Goal: Information Seeking & Learning: Compare options

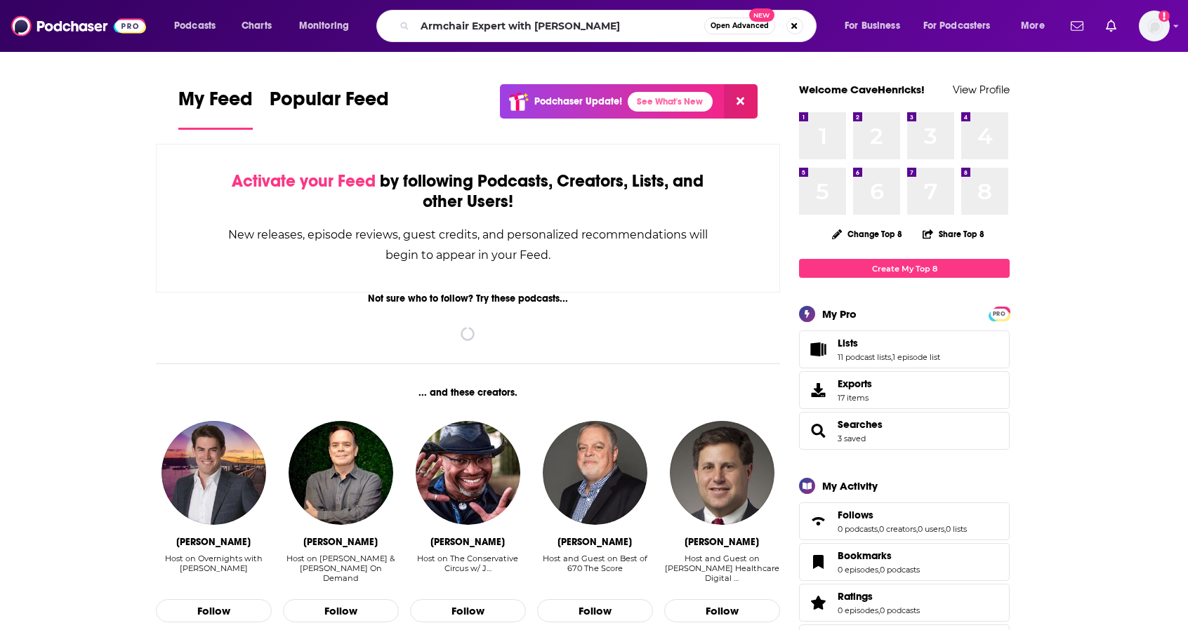
type input "Armchair Expert with [PERSON_NAME]"
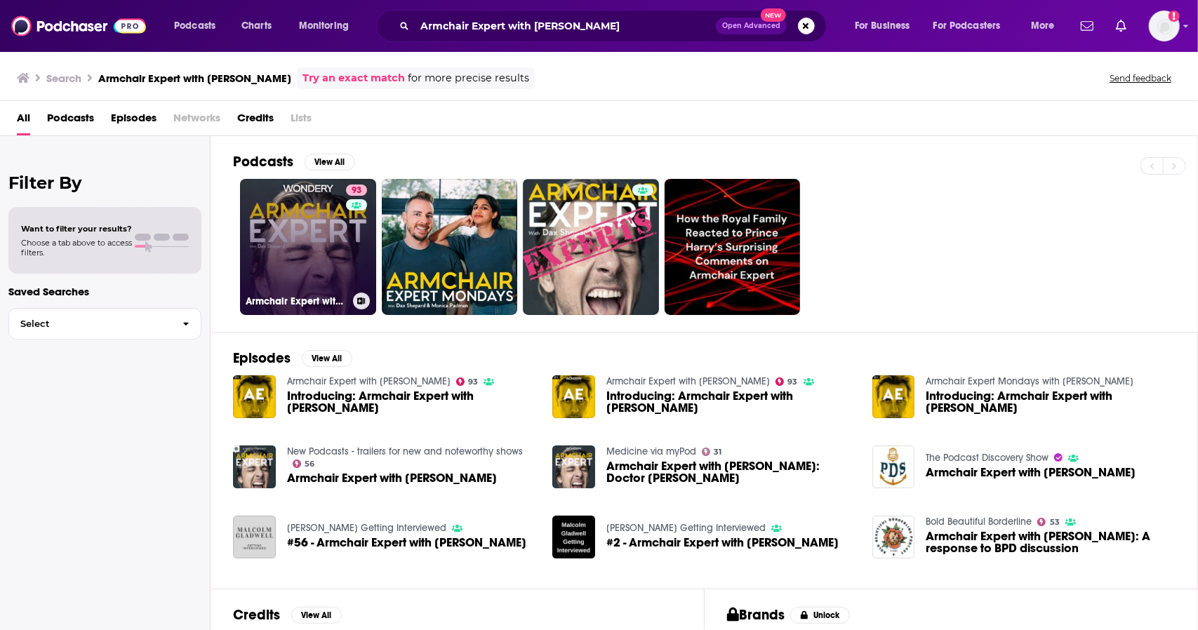
click at [335, 240] on link "93 Armchair Expert with [PERSON_NAME]" at bounding box center [308, 247] width 136 height 136
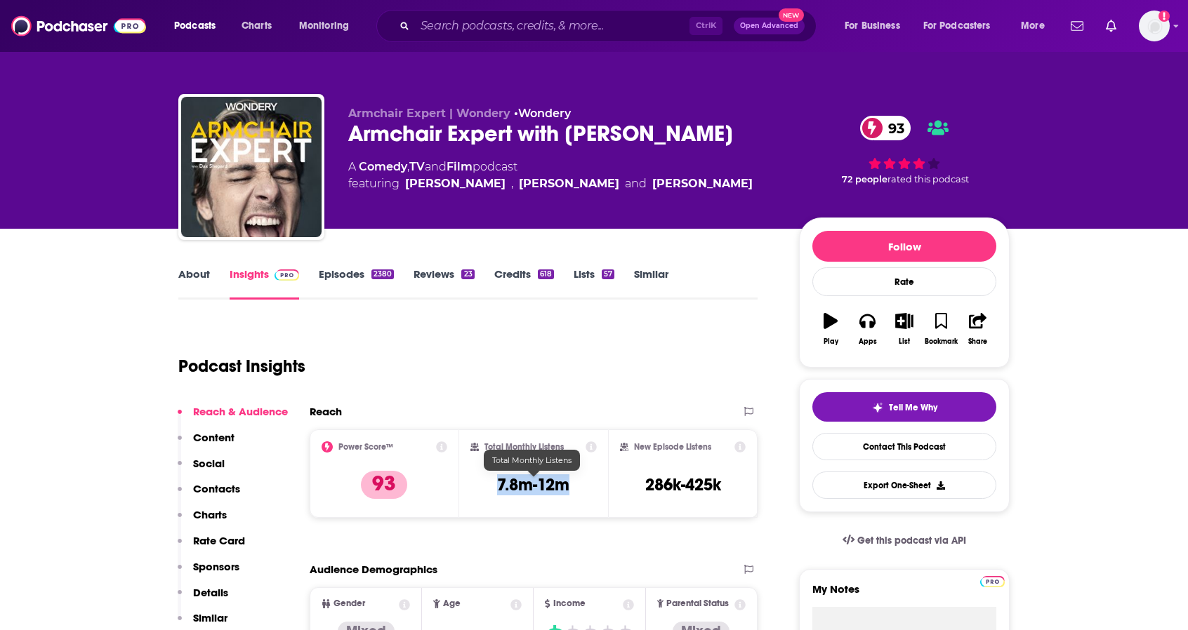
drag, startPoint x: 574, startPoint y: 486, endPoint x: 505, endPoint y: 482, distance: 69.6
click at [498, 483] on div "Total Monthly Listens 7.8m-12m" at bounding box center [533, 473] width 127 height 65
copy h3 "7.8m-12m"
click at [573, 23] on input "Search podcasts, credits, & more..." at bounding box center [552, 26] width 274 height 22
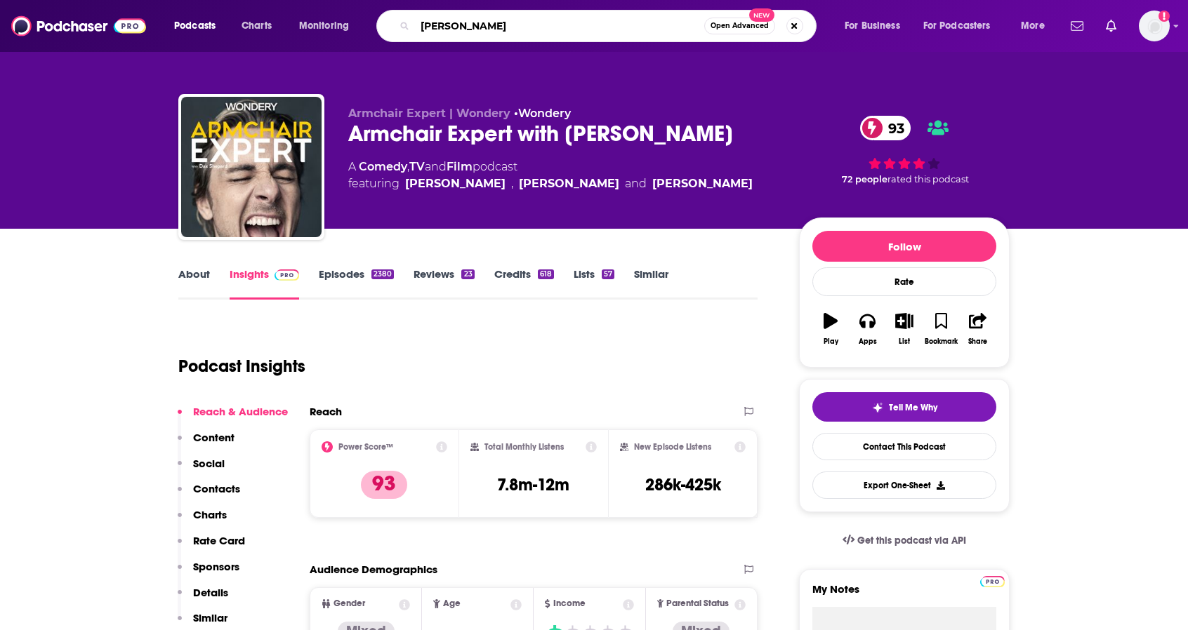
type input "[PERSON_NAME]"
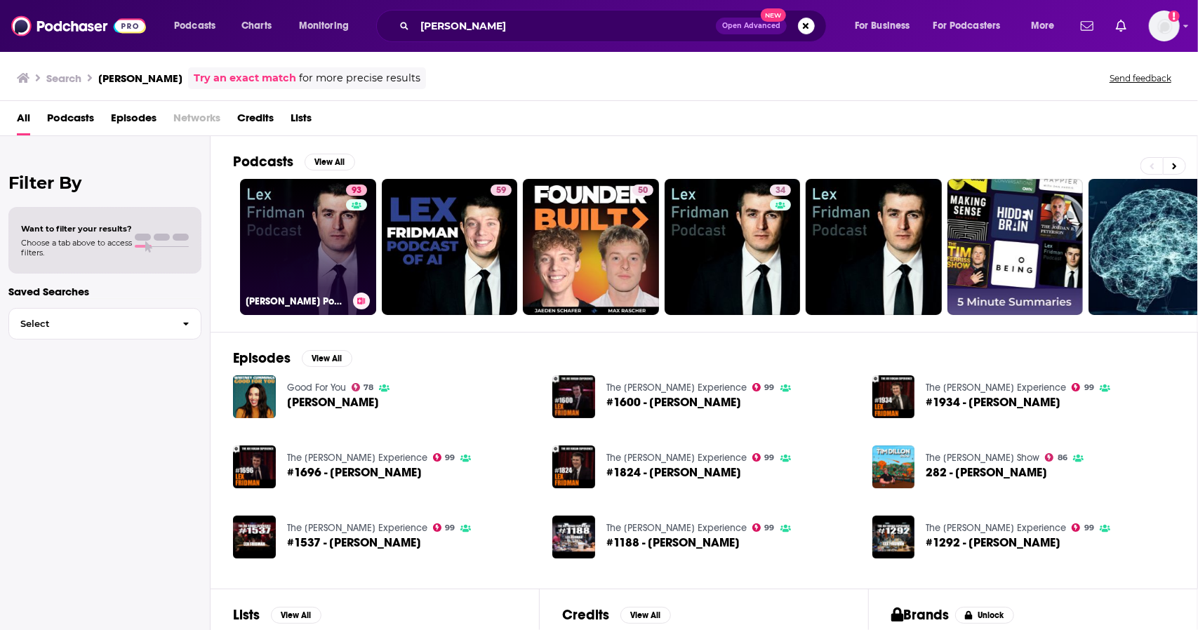
click at [290, 236] on link "93 [PERSON_NAME] Podcast" at bounding box center [308, 247] width 136 height 136
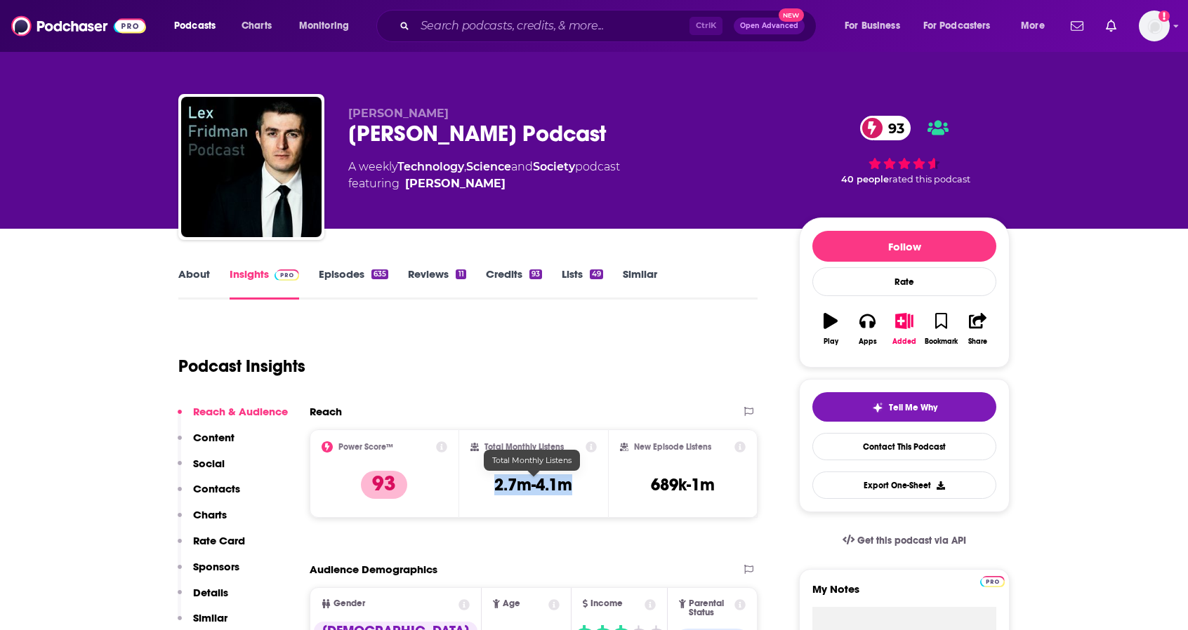
drag, startPoint x: 575, startPoint y: 486, endPoint x: 491, endPoint y: 493, distance: 83.8
click at [491, 493] on div "Total Monthly Listens 2.7m-4.1m" at bounding box center [533, 473] width 127 height 65
copy h3 "2.7m-4.1m"
